Goal: Task Accomplishment & Management: Use online tool/utility

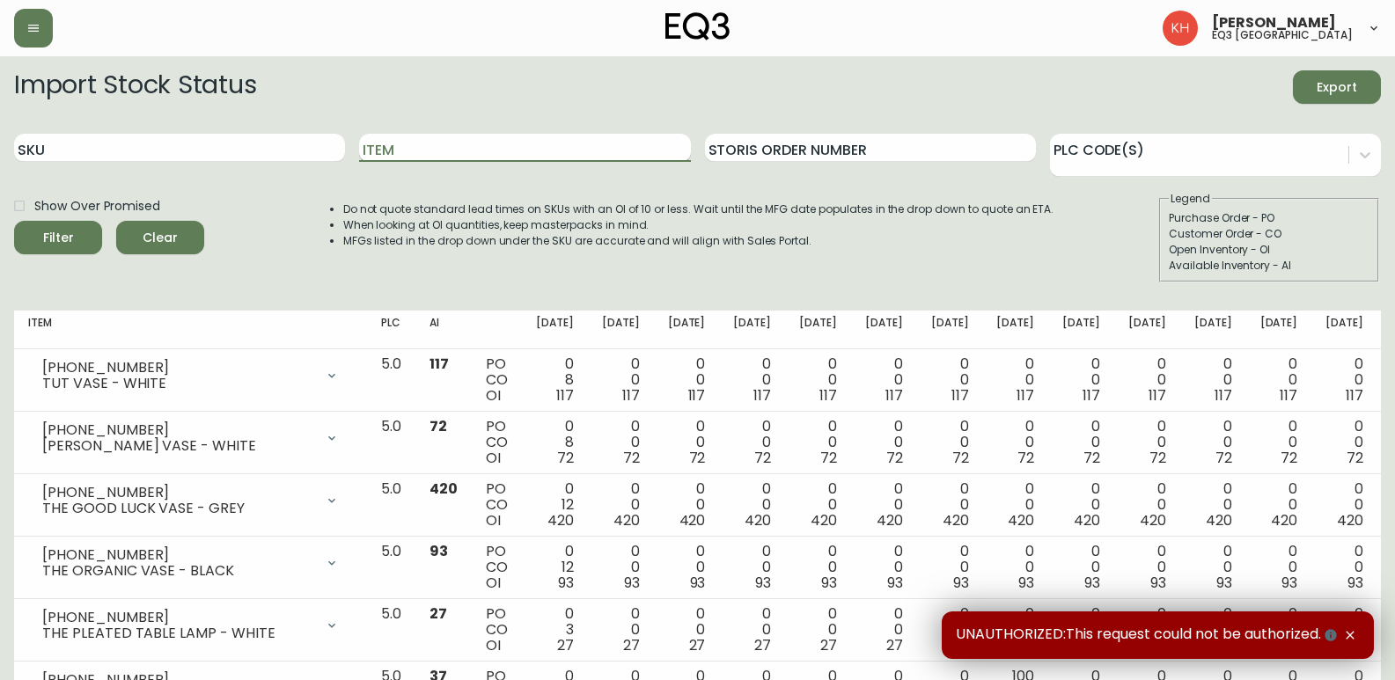
click at [501, 148] on input "Item" at bounding box center [524, 148] width 331 height 28
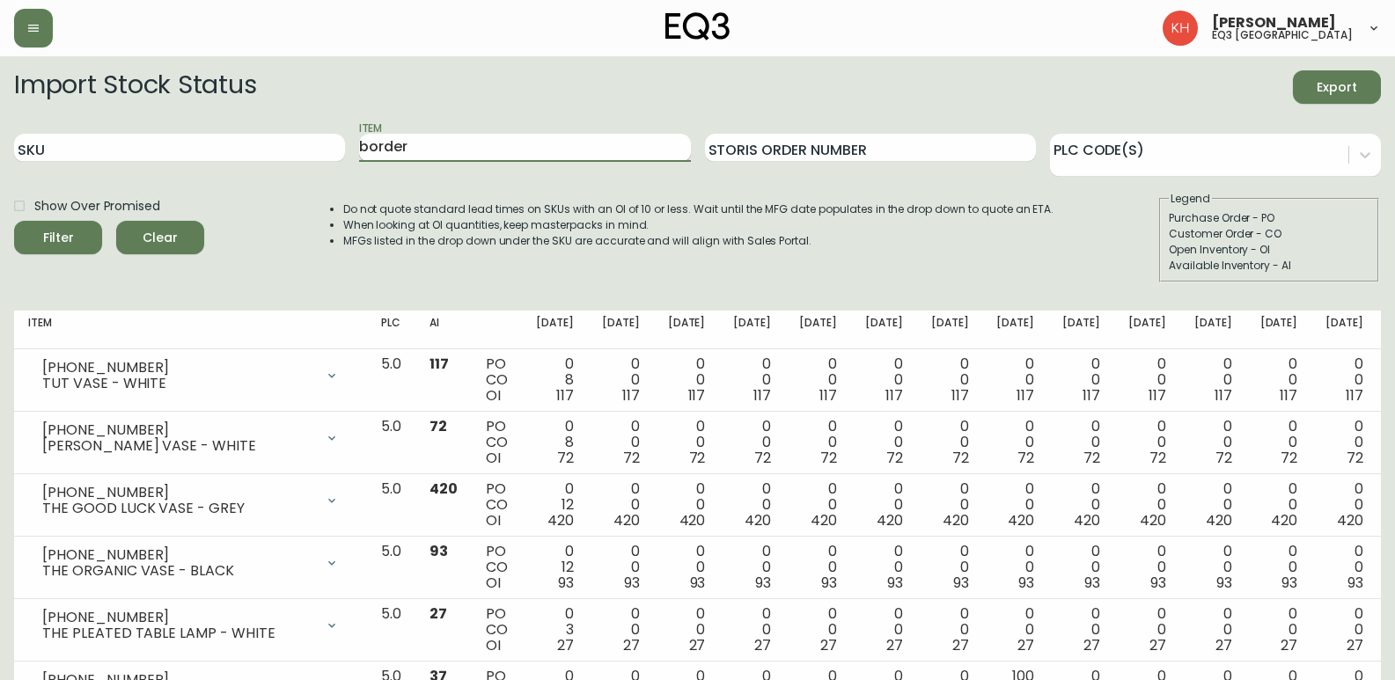
click at [14, 221] on button "Filter" at bounding box center [58, 237] width 88 height 33
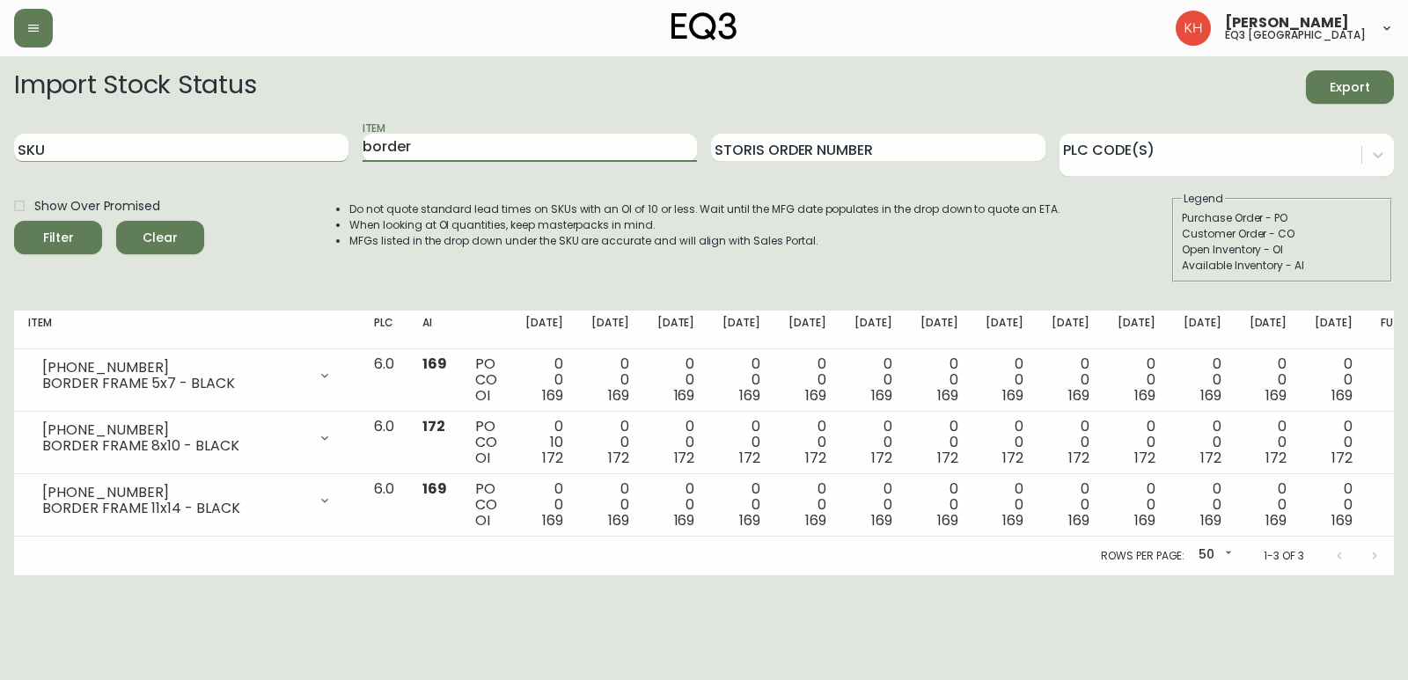
drag, startPoint x: 430, startPoint y: 148, endPoint x: 290, endPoint y: 151, distance: 140.0
click at [297, 150] on div "SKU Item border Storis Order Number PLC Code(s)" at bounding box center [704, 148] width 1380 height 57
type input "[GEOGRAPHIC_DATA]"
click at [14, 221] on button "Filter" at bounding box center [58, 237] width 88 height 33
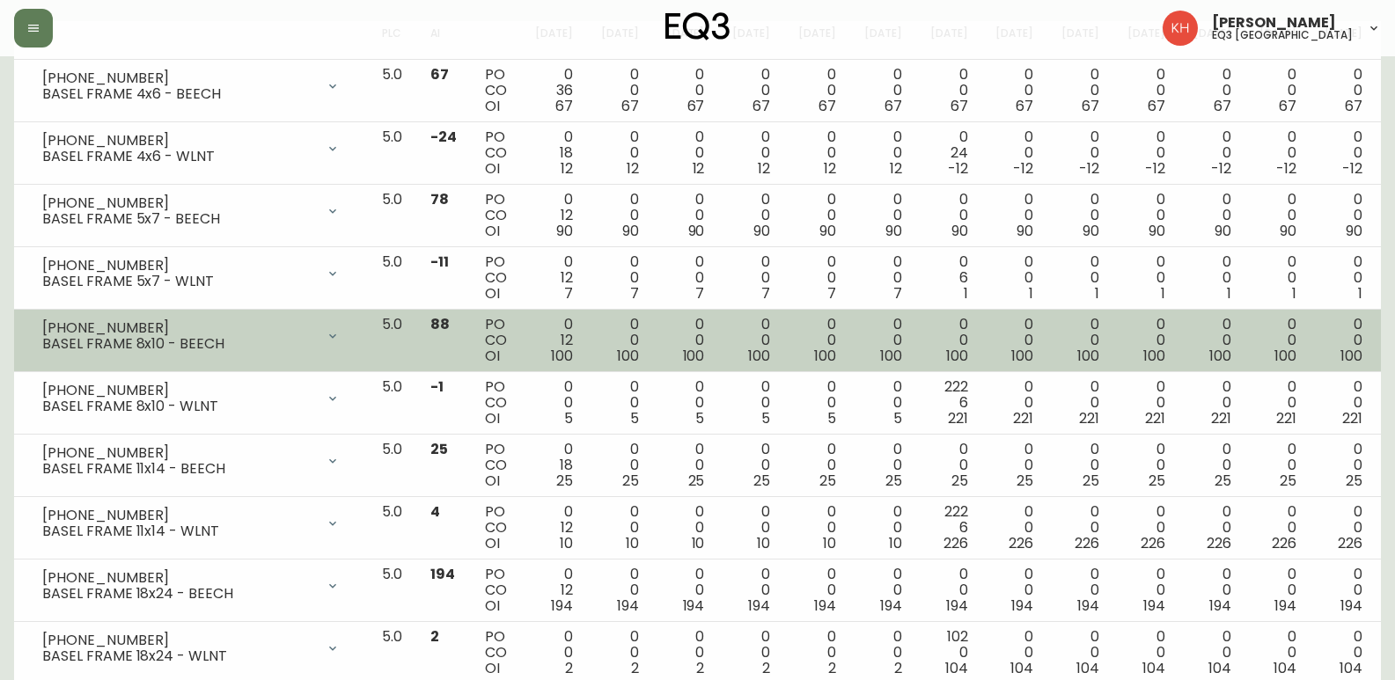
scroll to position [307, 0]
